Goal: Task Accomplishment & Management: Manage account settings

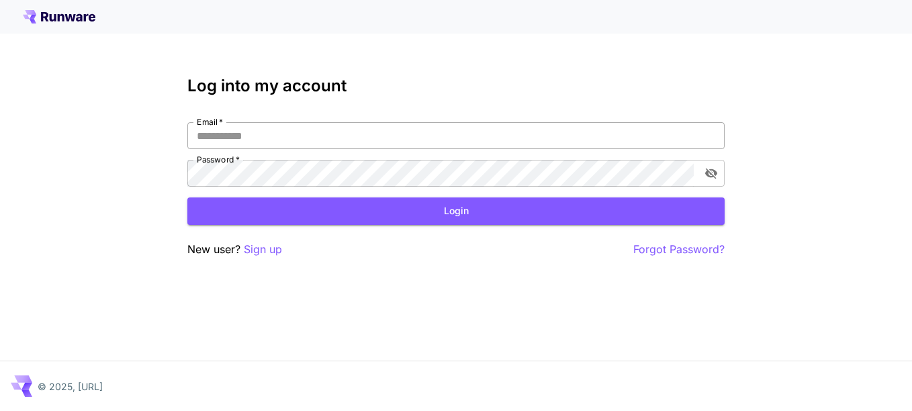
click at [307, 130] on input "Email   *" at bounding box center [455, 135] width 537 height 27
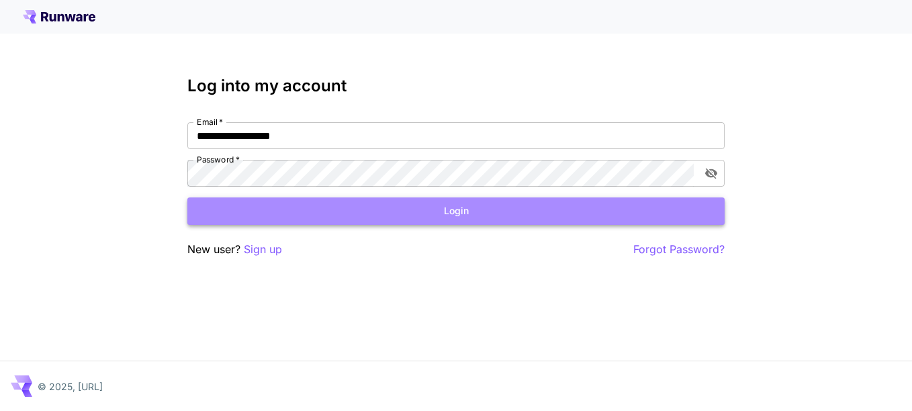
click at [390, 208] on button "Login" at bounding box center [455, 211] width 537 height 28
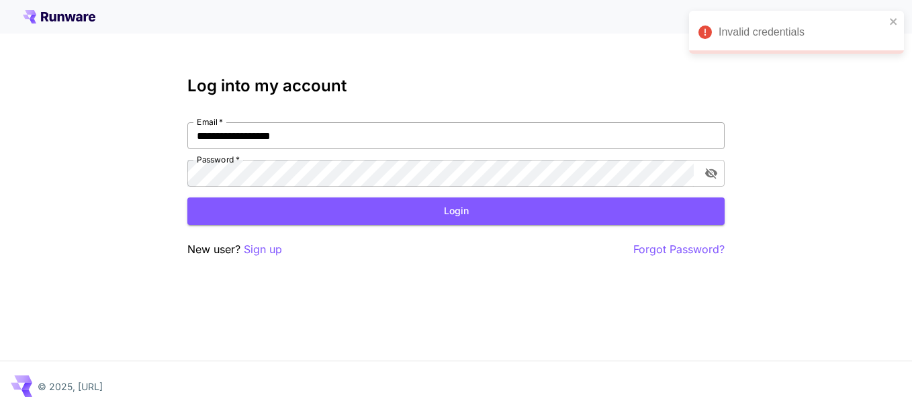
click at [248, 138] on input "**********" at bounding box center [455, 135] width 537 height 27
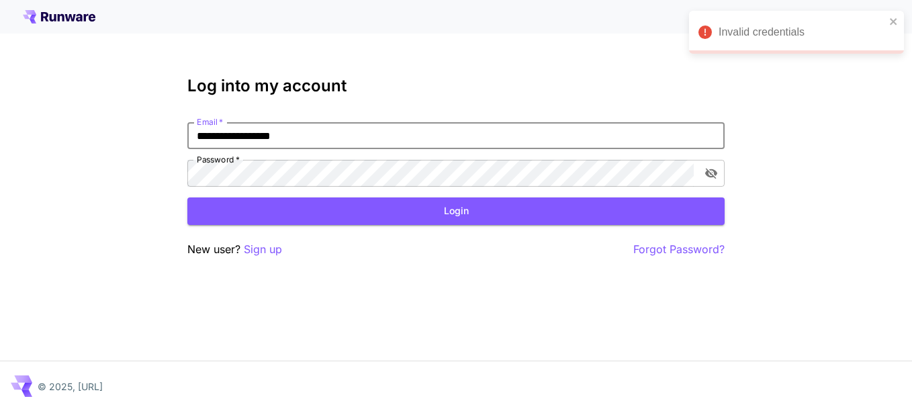
click at [248, 138] on input "**********" at bounding box center [455, 135] width 537 height 27
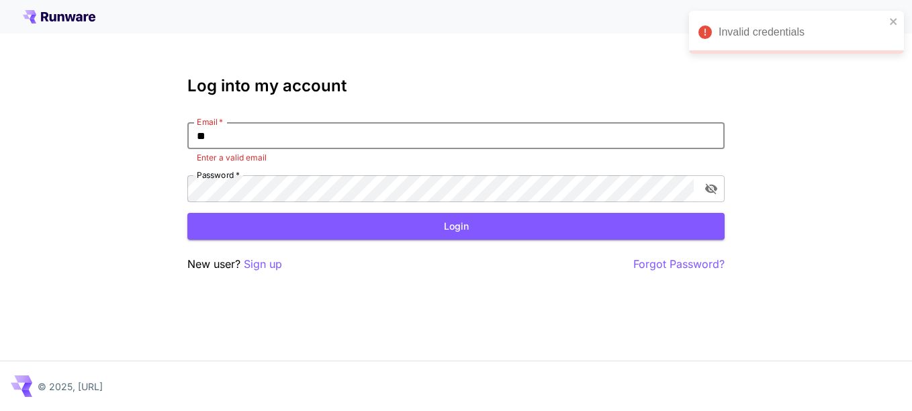
type input "*"
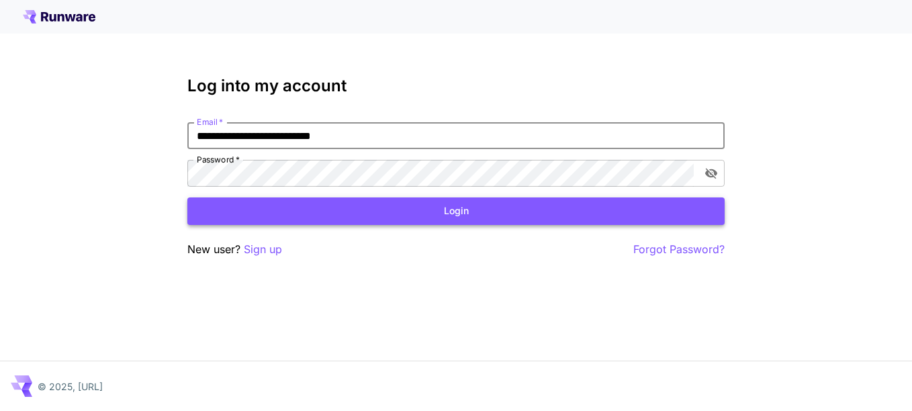
type input "**********"
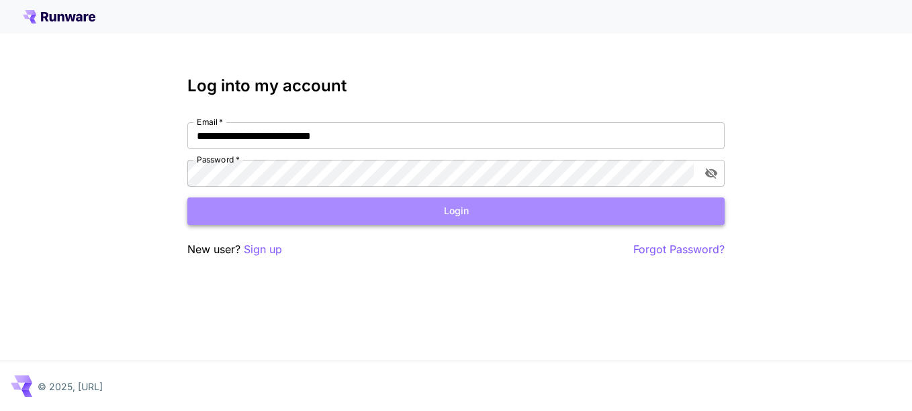
click at [399, 217] on button "Login" at bounding box center [455, 211] width 537 height 28
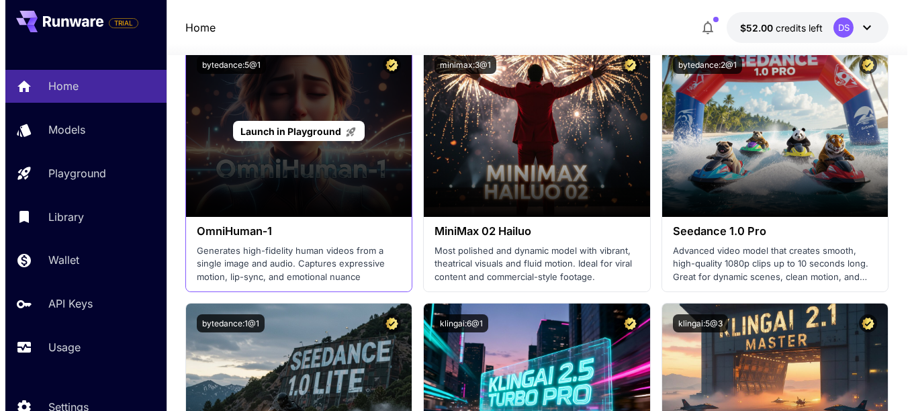
scroll to position [403, 0]
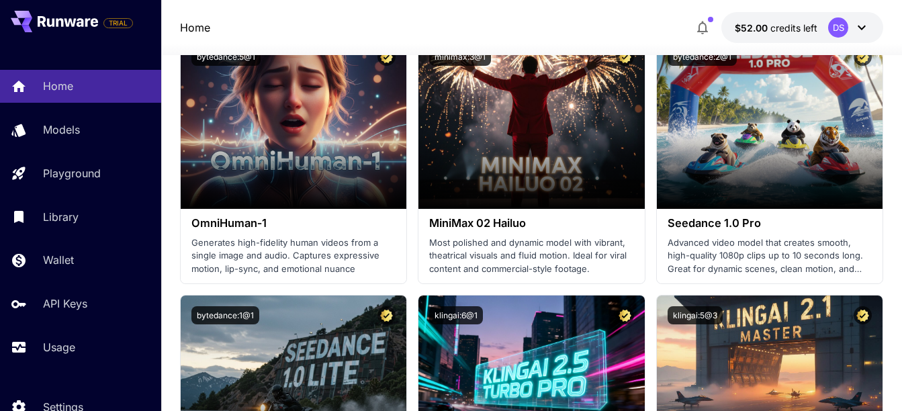
click at [808, 35] on button "$52.00 credits left DS" at bounding box center [802, 27] width 162 height 31
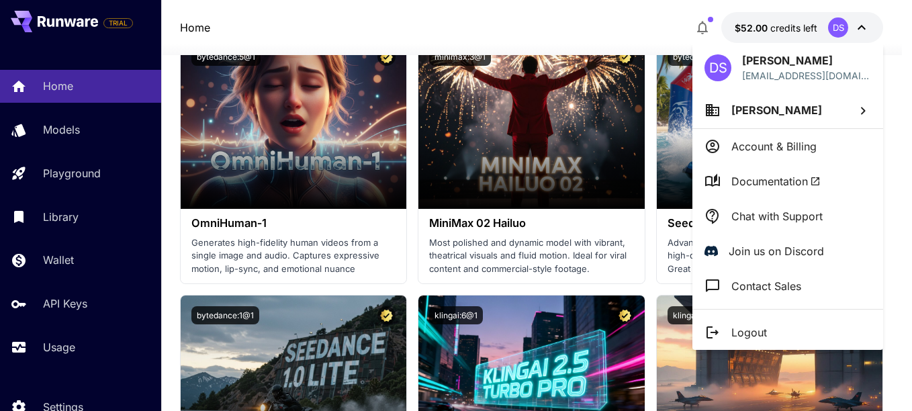
click at [775, 137] on li "Account & Billing" at bounding box center [787, 146] width 191 height 35
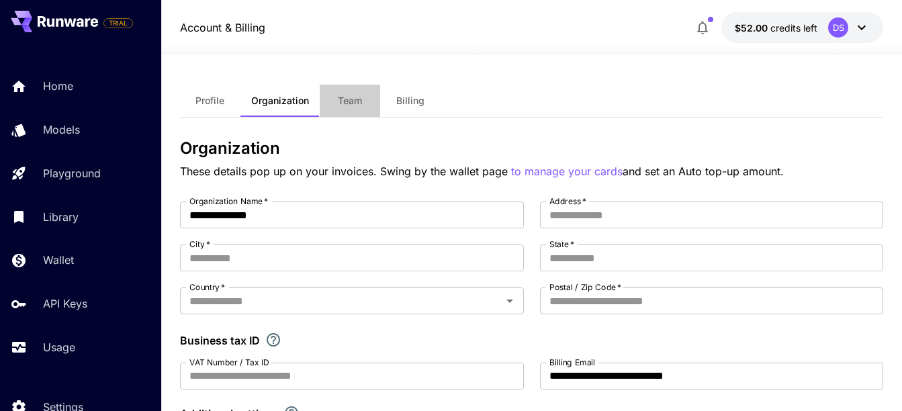
click at [344, 103] on span "Team" at bounding box center [350, 101] width 24 height 12
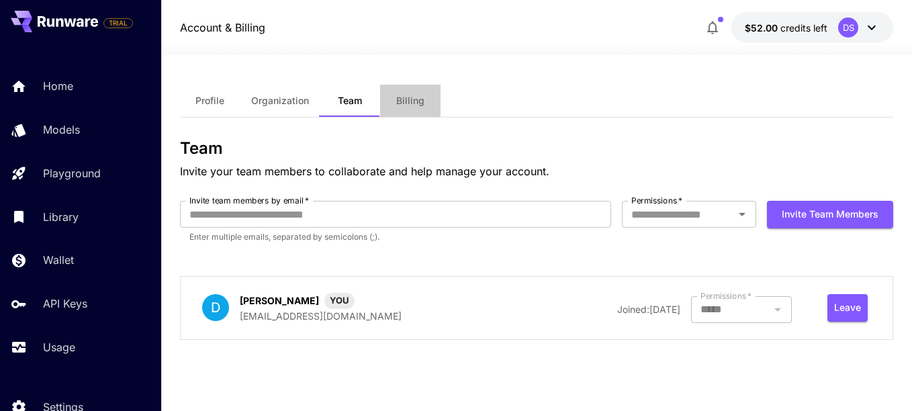
click at [417, 103] on span "Billing" at bounding box center [410, 101] width 28 height 12
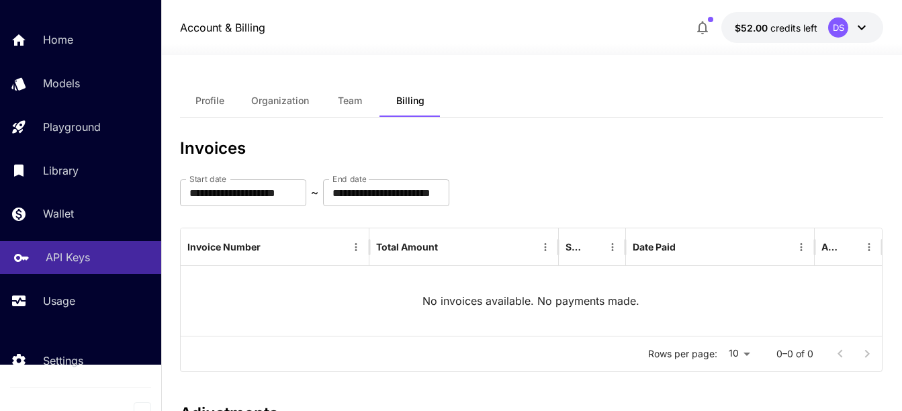
scroll to position [58, 0]
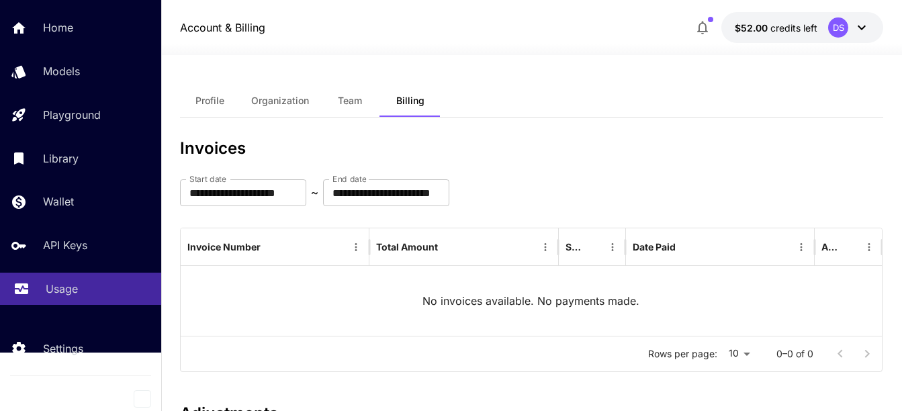
click at [58, 288] on p "Usage" at bounding box center [62, 289] width 32 height 16
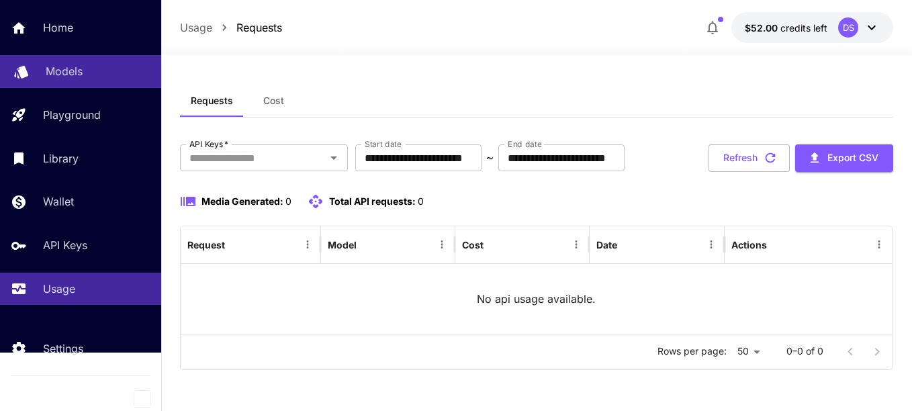
click at [63, 71] on p "Models" at bounding box center [64, 71] width 37 height 16
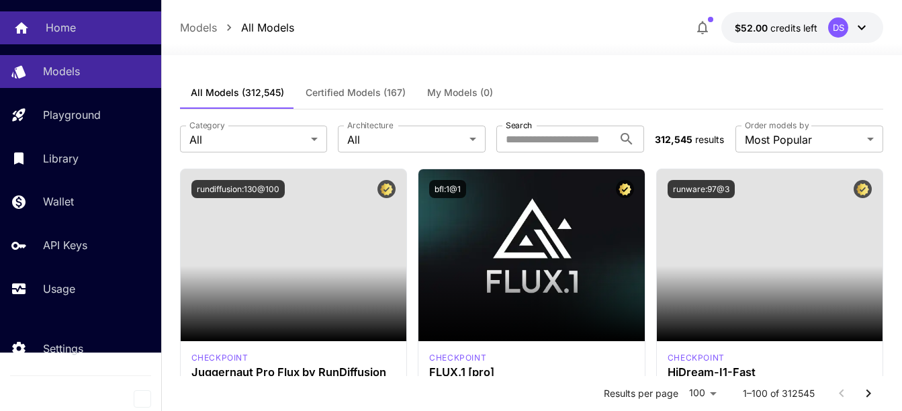
click at [65, 25] on p "Home" at bounding box center [61, 27] width 30 height 16
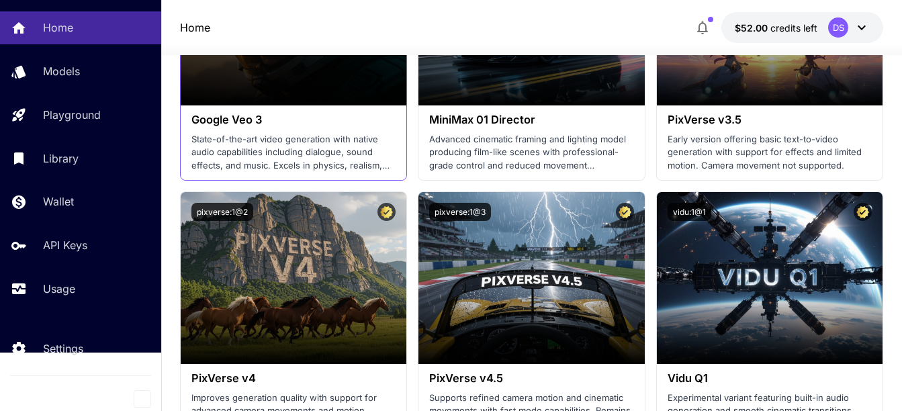
scroll to position [1544, 0]
